Goal: Find specific page/section: Find specific page/section

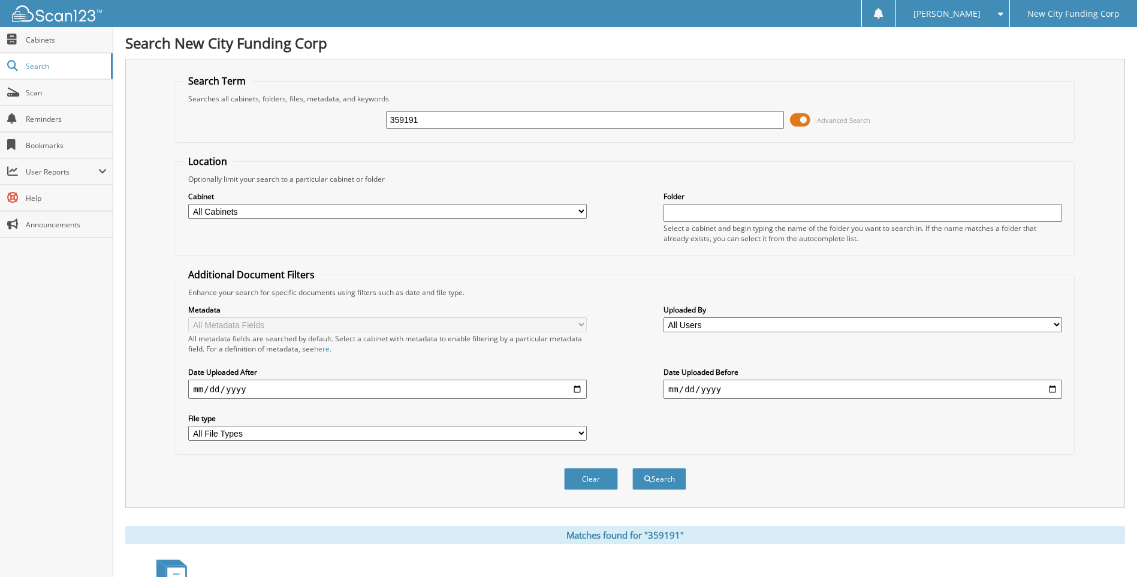
click at [482, 118] on input "359191" at bounding box center [585, 120] width 399 height 18
type input "379268"
click at [632, 468] on button "Search" at bounding box center [659, 479] width 54 height 22
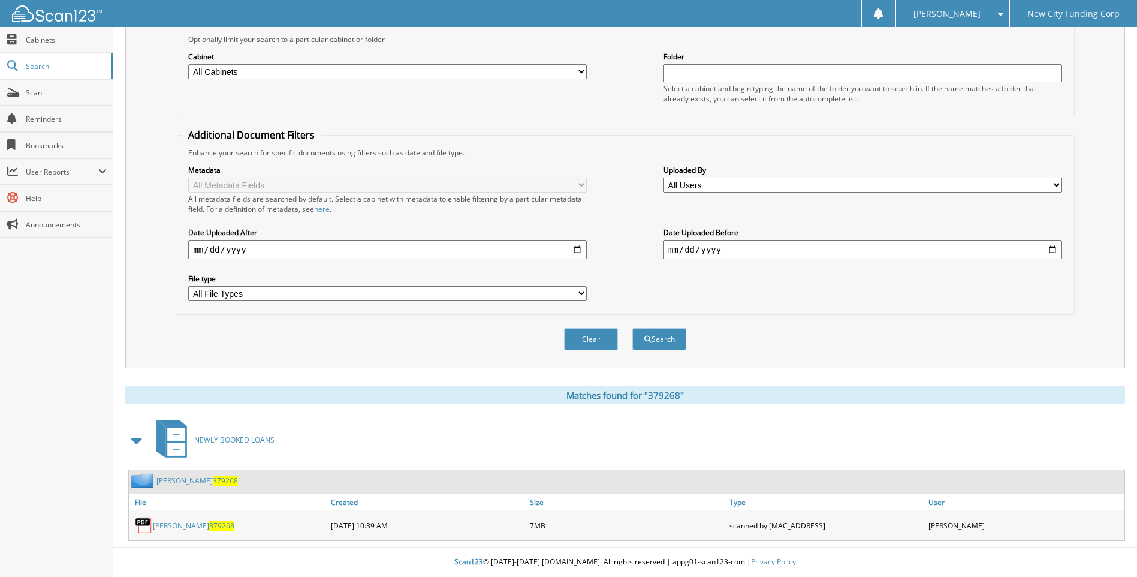
click at [209, 527] on span "379268" at bounding box center [221, 525] width 25 height 10
